Goal: Task Accomplishment & Management: Complete application form

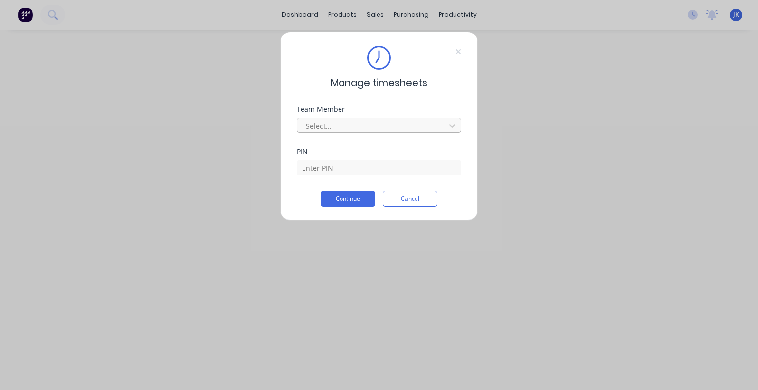
click at [382, 124] on div at bounding box center [372, 126] width 135 height 12
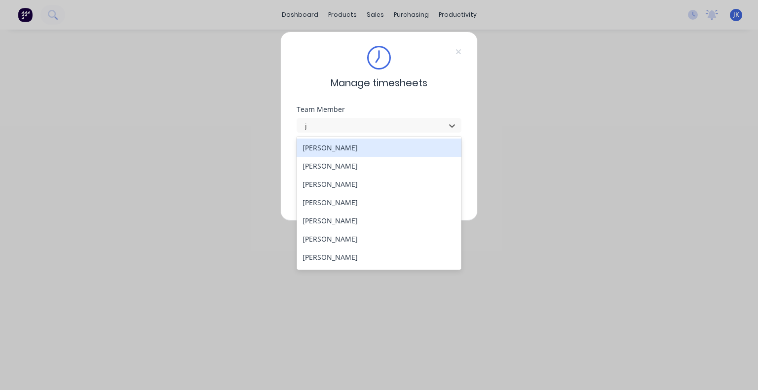
type input "ju"
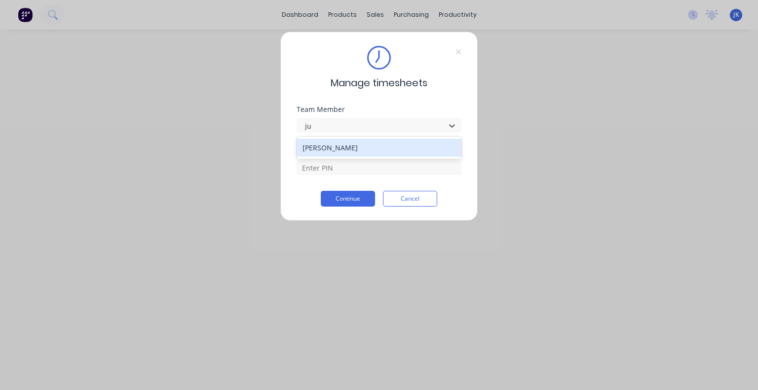
click at [374, 144] on div "[PERSON_NAME]" at bounding box center [378, 148] width 165 height 18
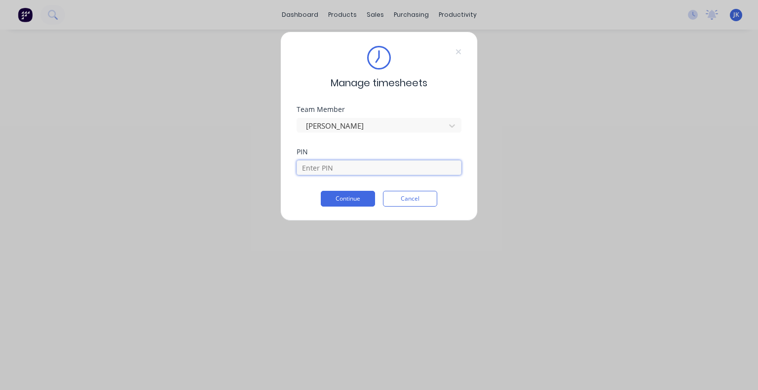
click at [361, 166] on input at bounding box center [378, 167] width 165 height 15
type input "5683"
click at [356, 198] on button "Continue" at bounding box center [348, 199] width 54 height 16
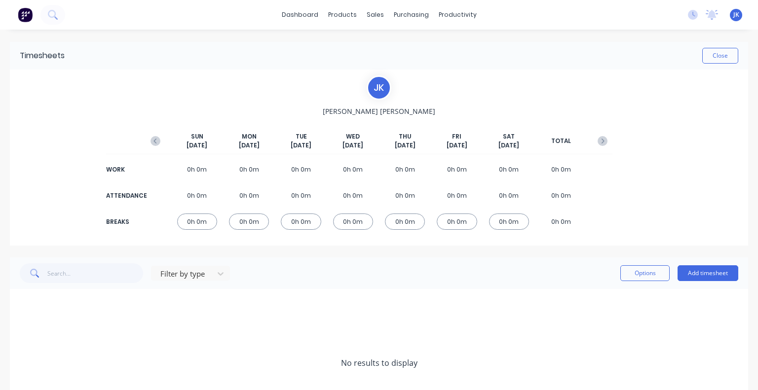
click at [688, 260] on div "Filter by type Options Add timesheet" at bounding box center [379, 274] width 738 height 32
click at [688, 268] on button "Add timesheet" at bounding box center [707, 273] width 61 height 16
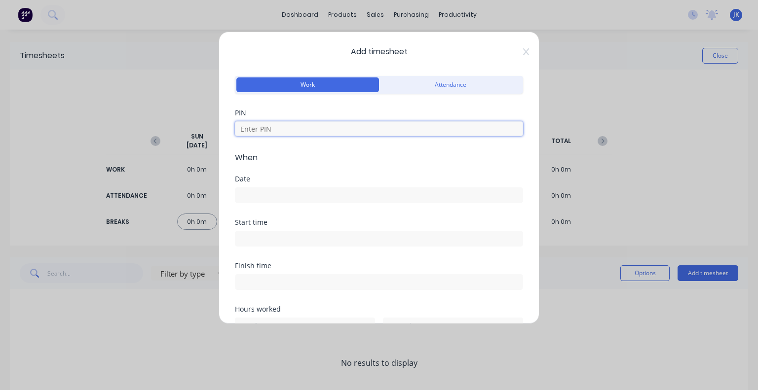
click at [364, 130] on input at bounding box center [379, 128] width 288 height 15
type input "5683"
click at [282, 192] on input at bounding box center [378, 195] width 287 height 15
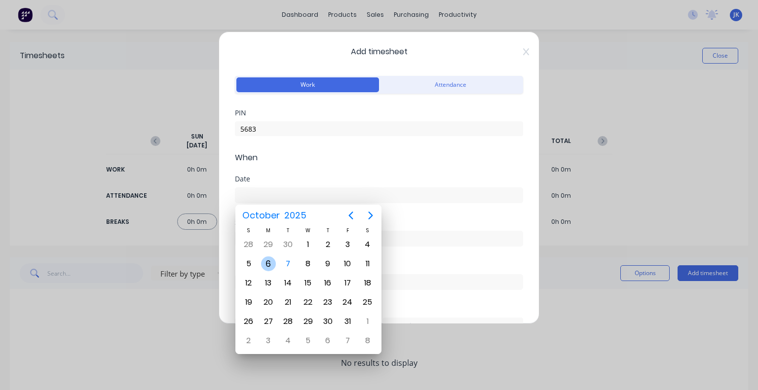
click at [265, 262] on div "6" at bounding box center [268, 264] width 15 height 15
type input "[DATE]"
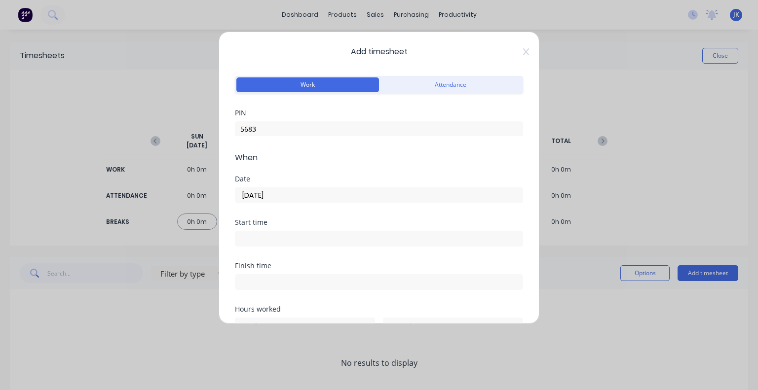
click at [282, 239] on input at bounding box center [378, 238] width 287 height 15
type input "07:25 AM"
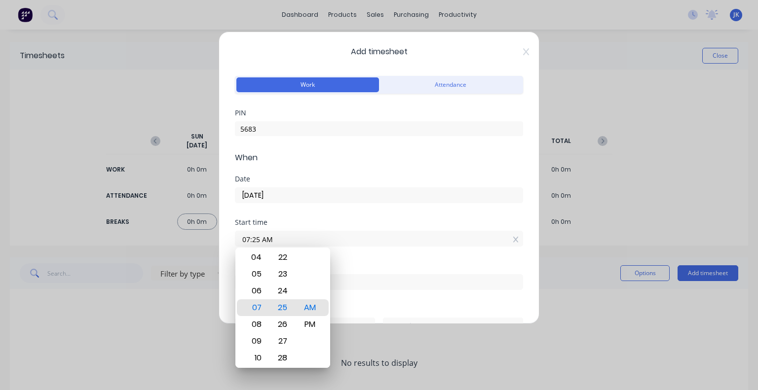
click at [302, 222] on div "Start time" at bounding box center [379, 222] width 288 height 7
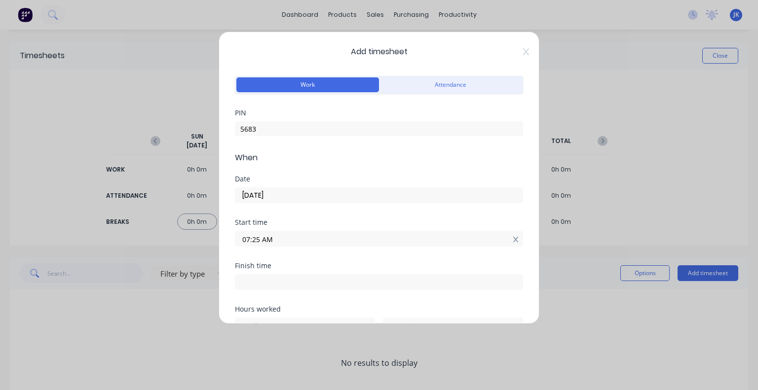
click at [513, 239] on icon at bounding box center [515, 239] width 5 height 7
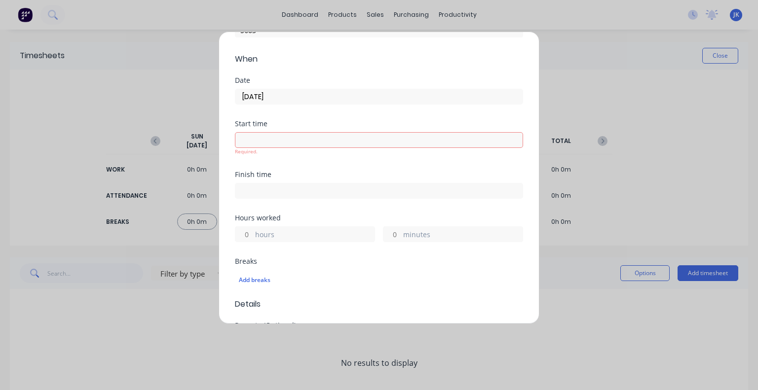
scroll to position [148, 0]
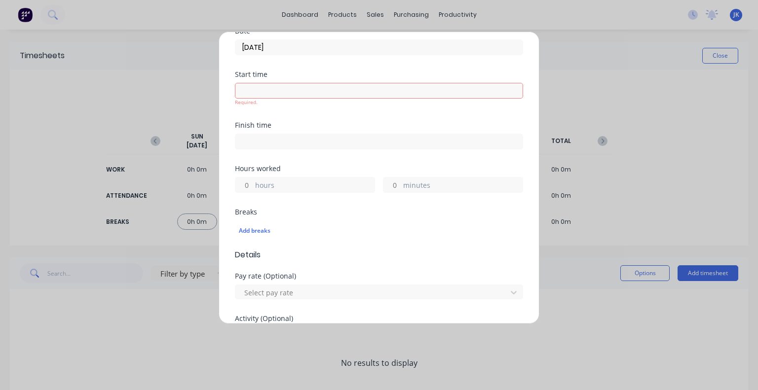
click at [294, 187] on label "hours" at bounding box center [314, 186] width 119 height 12
click at [253, 187] on input "hours" at bounding box center [243, 185] width 17 height 15
type input "7"
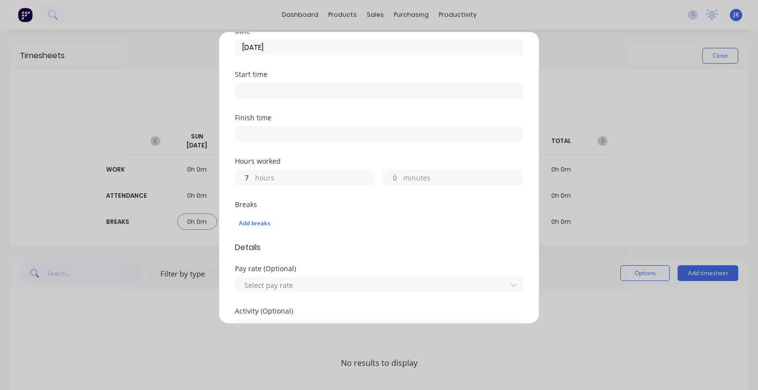
click at [406, 187] on div "Hours worked 7 hours minutes" at bounding box center [379, 179] width 288 height 43
click at [416, 174] on label "minutes" at bounding box center [462, 179] width 119 height 12
click at [401, 174] on input "minutes" at bounding box center [391, 177] width 17 height 15
type input "36"
click at [426, 213] on div "Add breaks" at bounding box center [379, 223] width 288 height 21
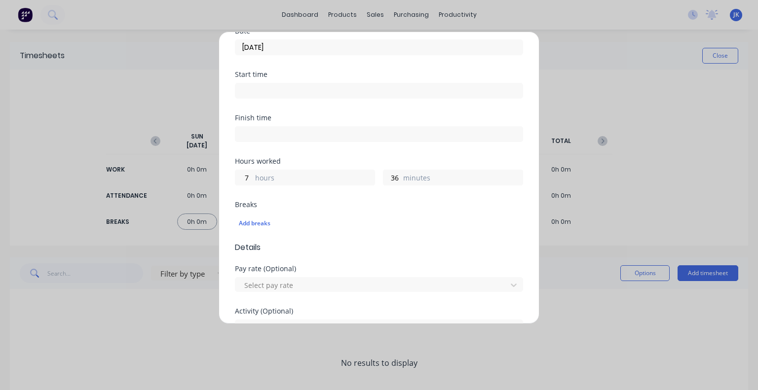
scroll to position [197, 0]
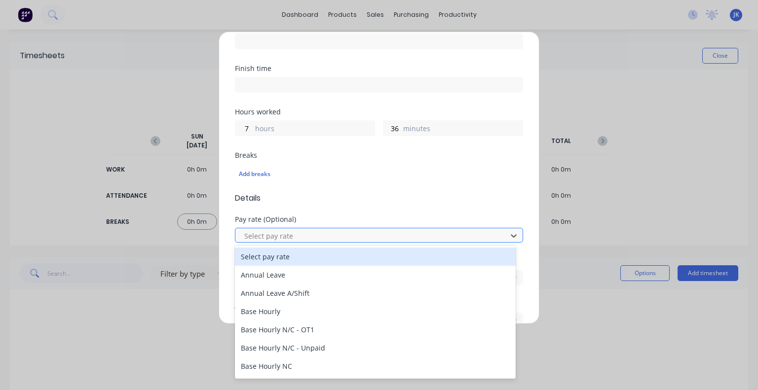
click at [376, 236] on div at bounding box center [372, 236] width 258 height 12
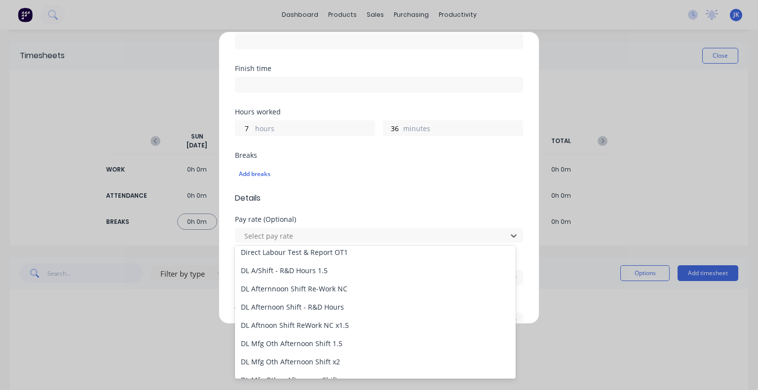
scroll to position [1130, 0]
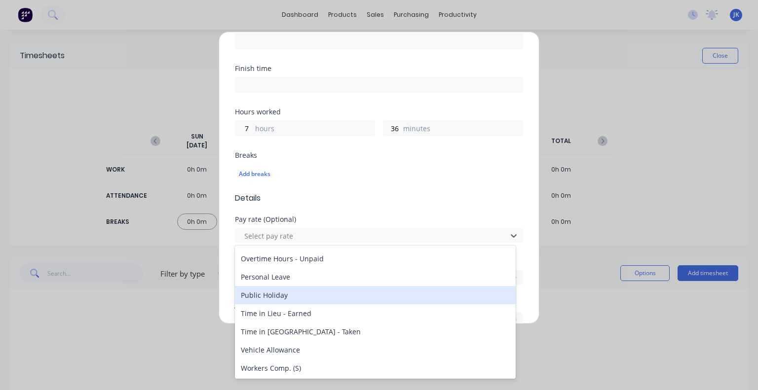
click at [270, 294] on div "Public Holiday" at bounding box center [375, 295] width 281 height 18
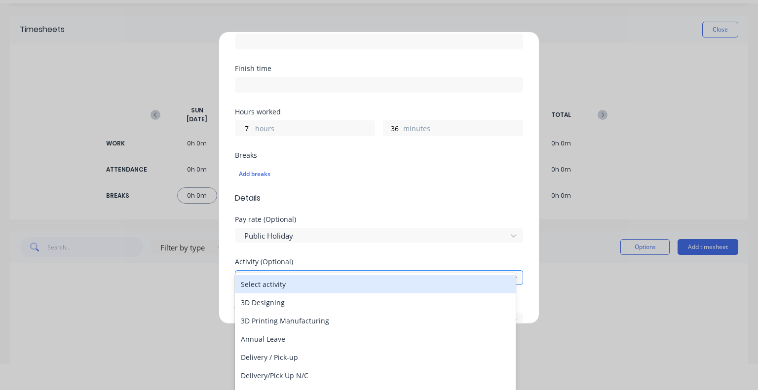
click at [352, 276] on div at bounding box center [372, 278] width 258 height 12
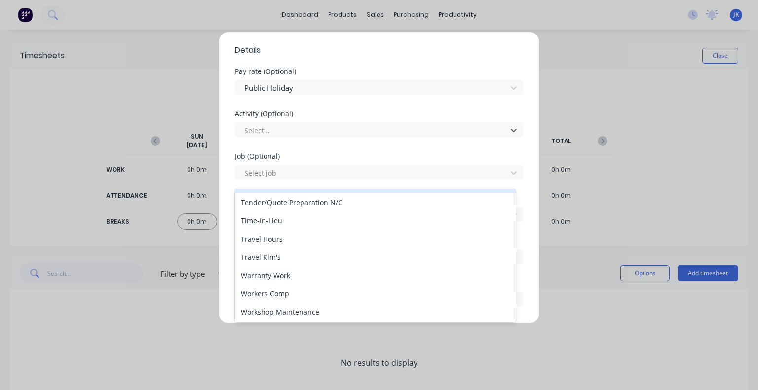
scroll to position [296, 0]
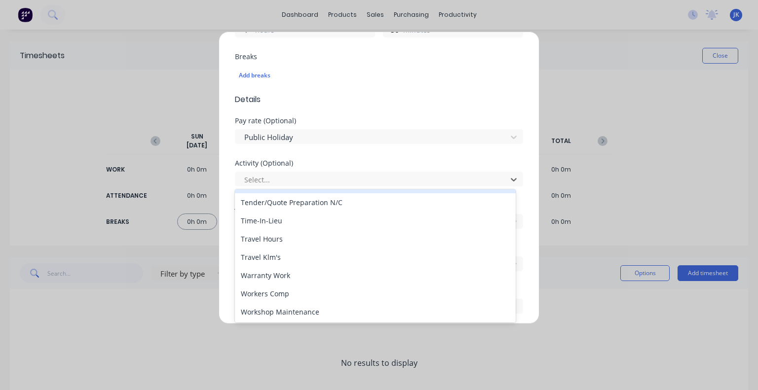
click at [494, 94] on span "Details" at bounding box center [379, 100] width 288 height 12
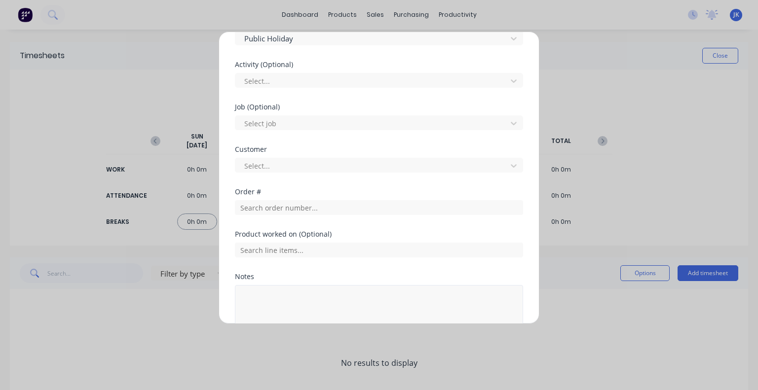
scroll to position [452, 0]
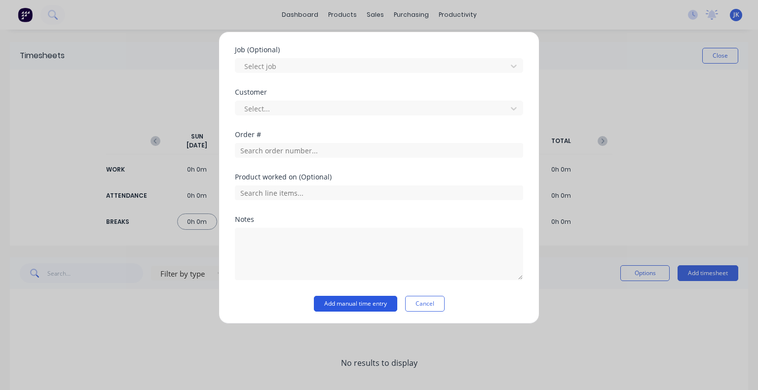
click at [349, 303] on button "Add manual time entry" at bounding box center [355, 304] width 83 height 16
